Goal: Information Seeking & Learning: Learn about a topic

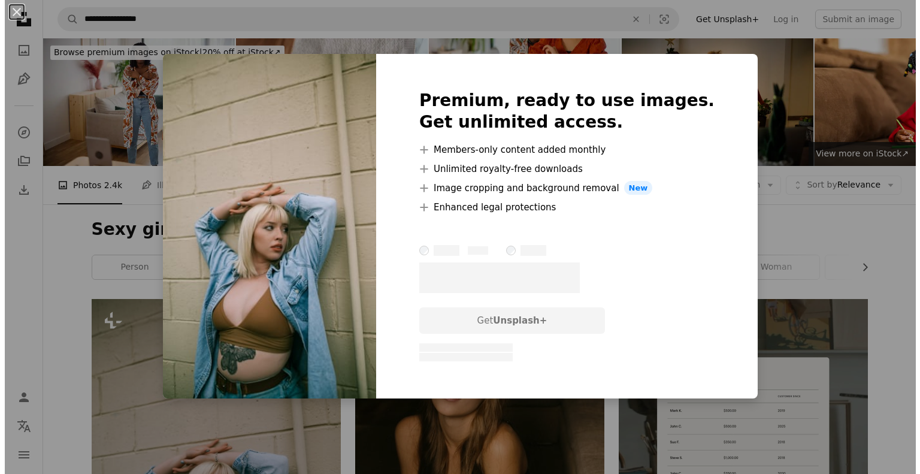
scroll to position [232, 0]
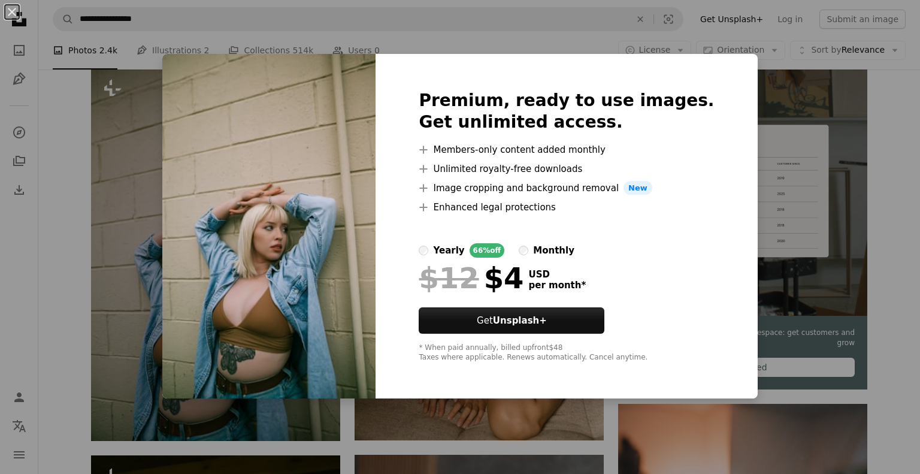
click at [237, 164] on img at bounding box center [268, 226] width 213 height 345
click at [164, 172] on div "An X shape Premium, ready to use images. Get unlimited access. A plus sign Memb…" at bounding box center [460, 237] width 920 height 474
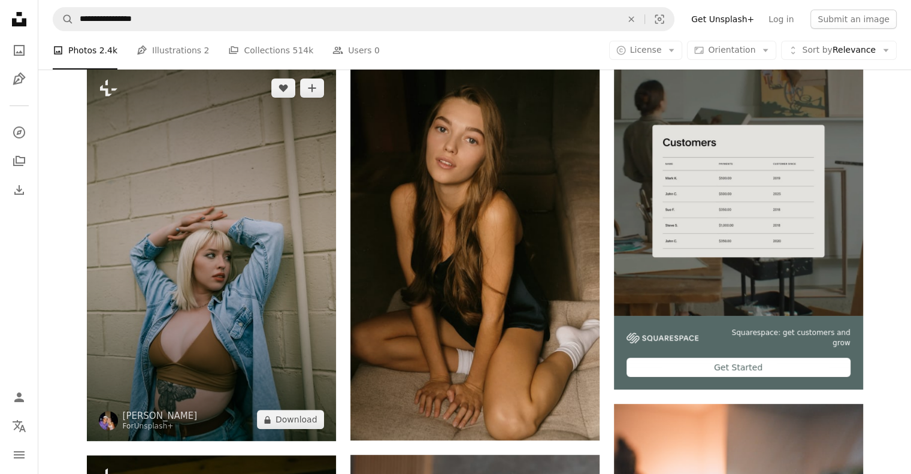
click at [250, 167] on img at bounding box center [211, 254] width 249 height 374
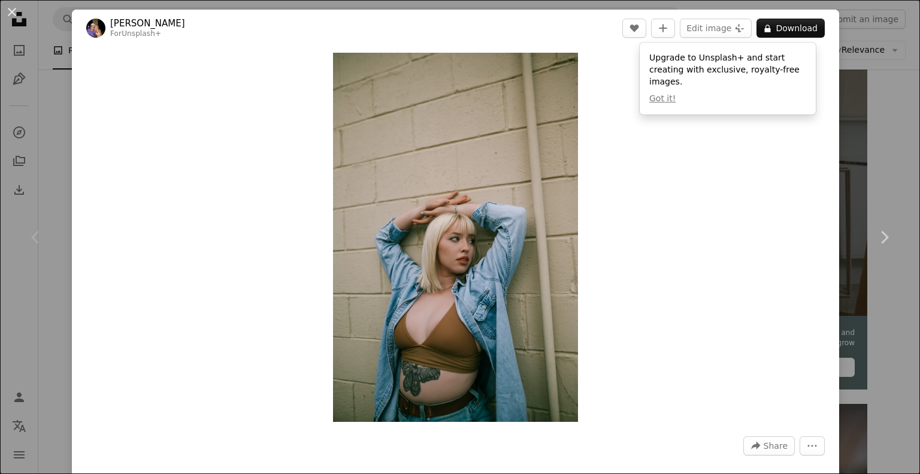
click at [861, 155] on div "An X shape Chevron left Chevron right [PERSON_NAME] For Unsplash+ A heart A plu…" at bounding box center [460, 237] width 920 height 474
